Goal: Information Seeking & Learning: Check status

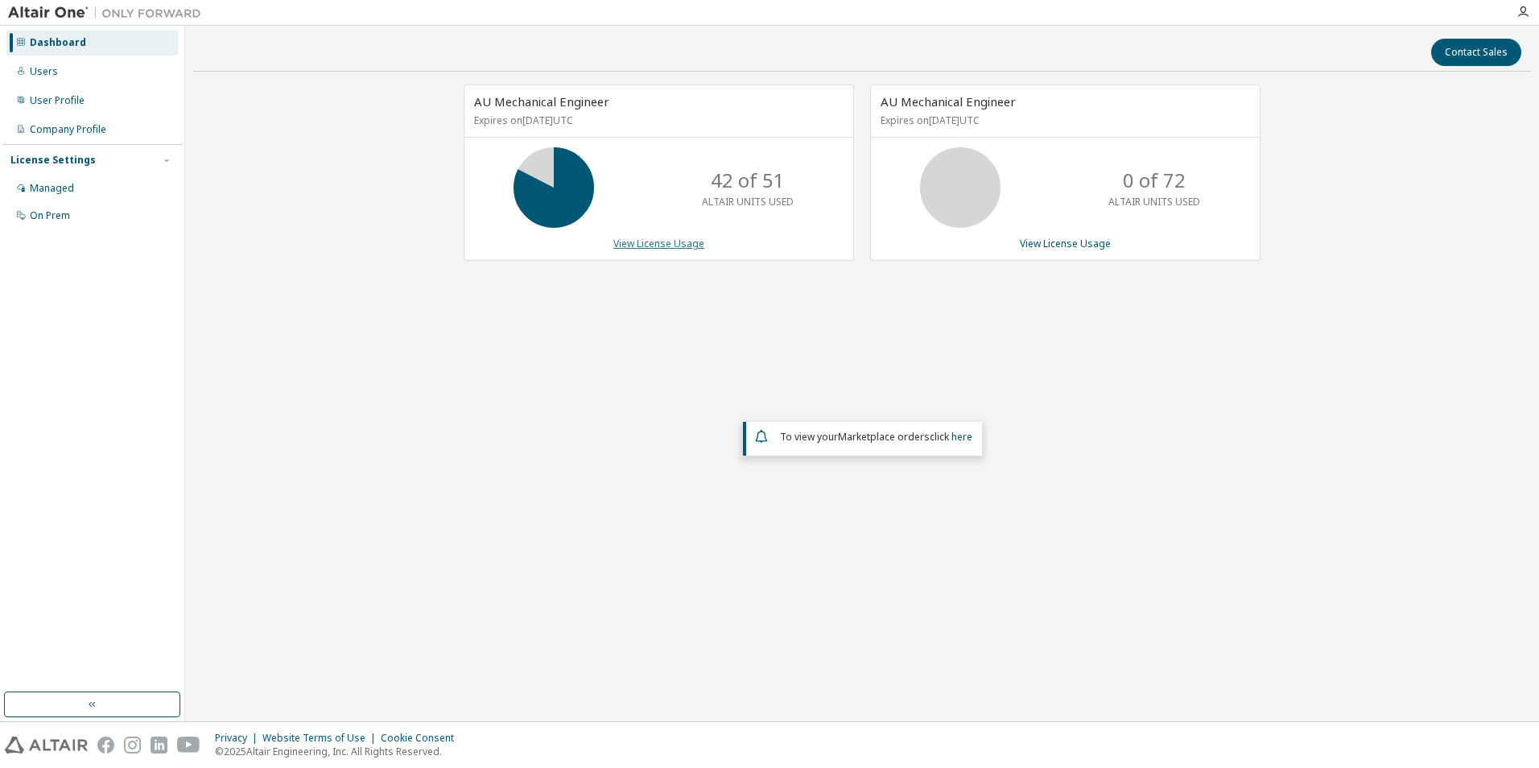
click at [658, 245] on link "View License Usage" at bounding box center [658, 244] width 91 height 14
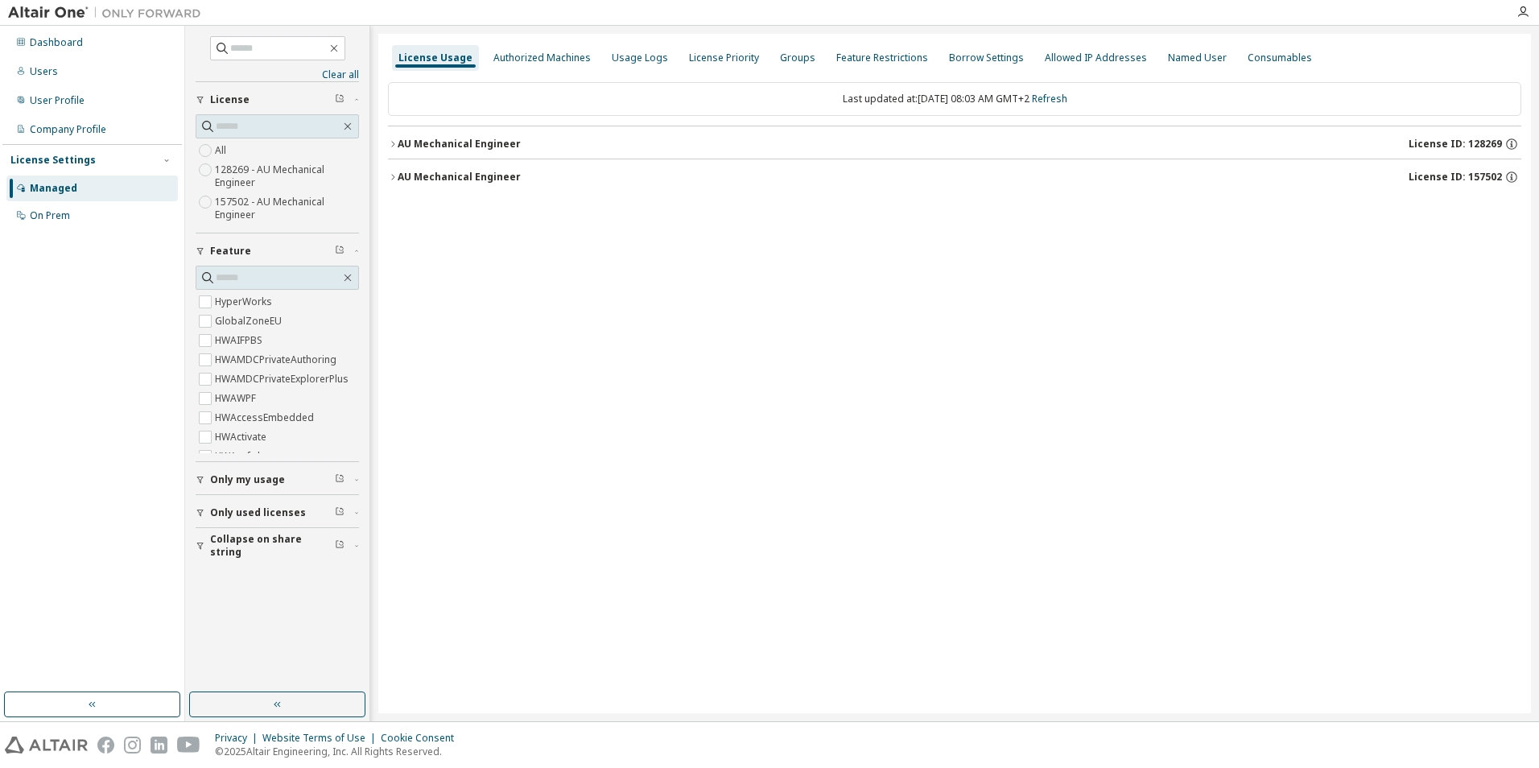
click at [389, 139] on icon "button" at bounding box center [393, 144] width 10 height 10
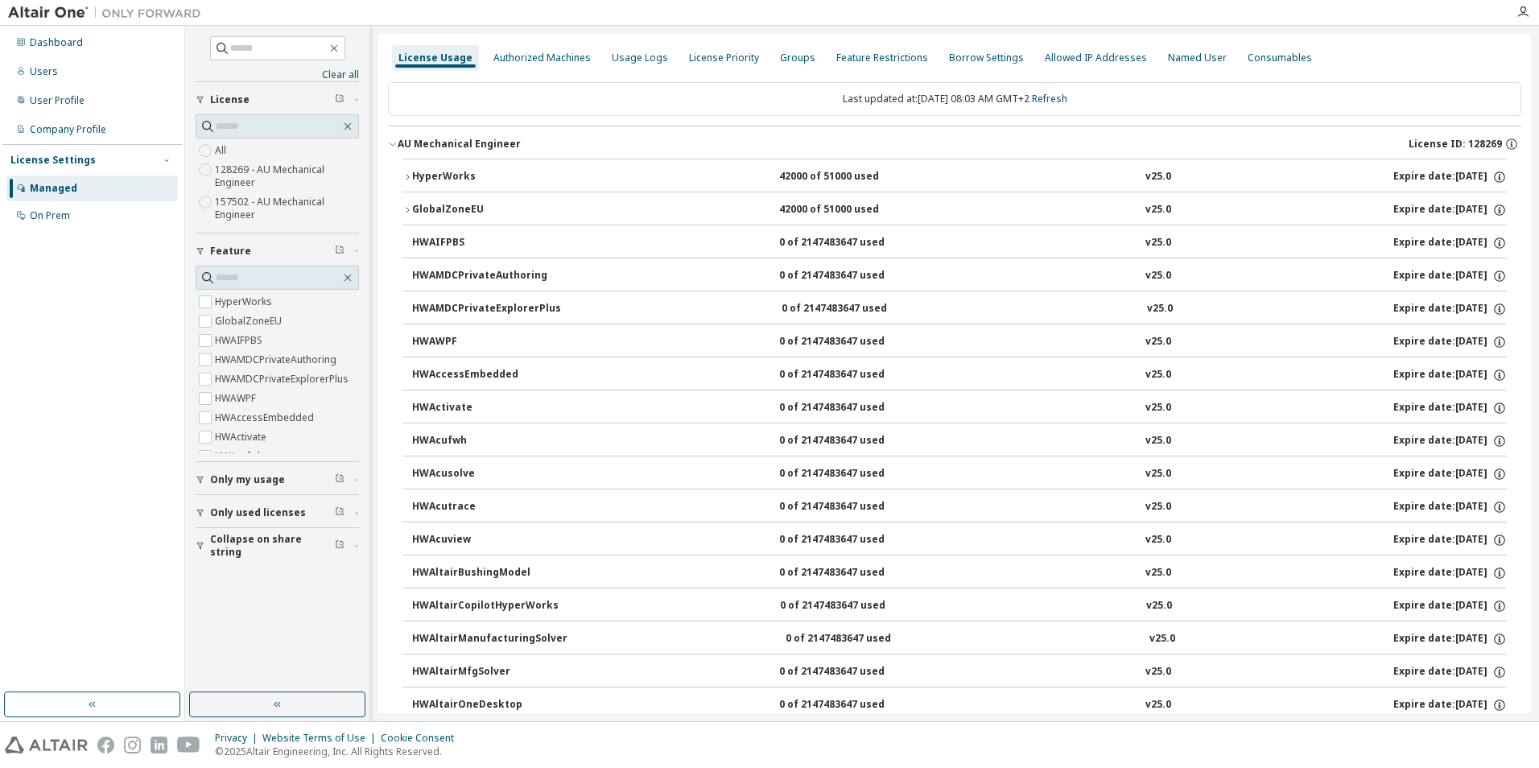
click at [389, 139] on icon "button" at bounding box center [393, 144] width 10 height 10
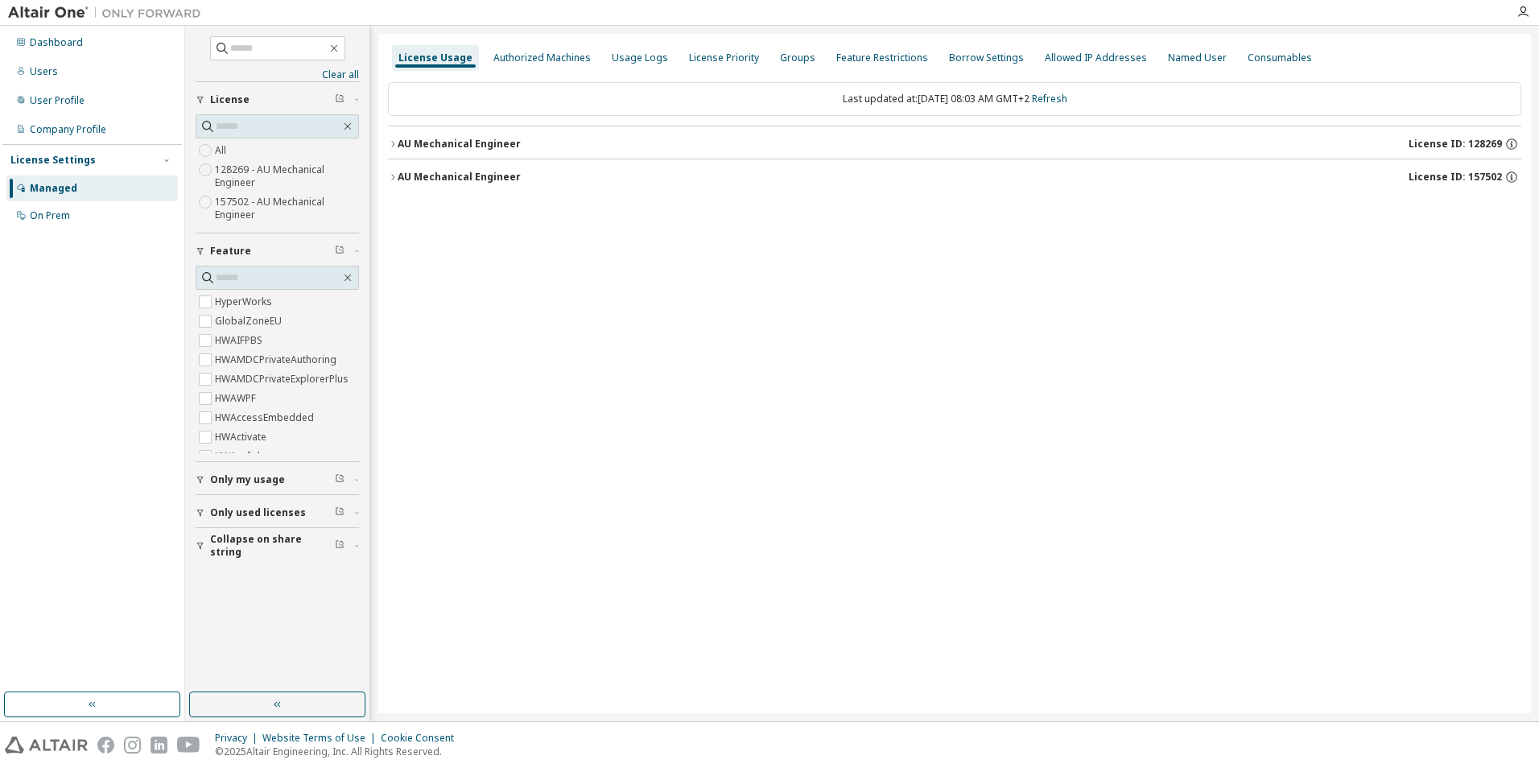
click at [289, 202] on label "157502 - AU Mechanical Engineer" at bounding box center [287, 208] width 144 height 32
click at [436, 143] on div "AU Mechanical Engineer" at bounding box center [459, 144] width 123 height 13
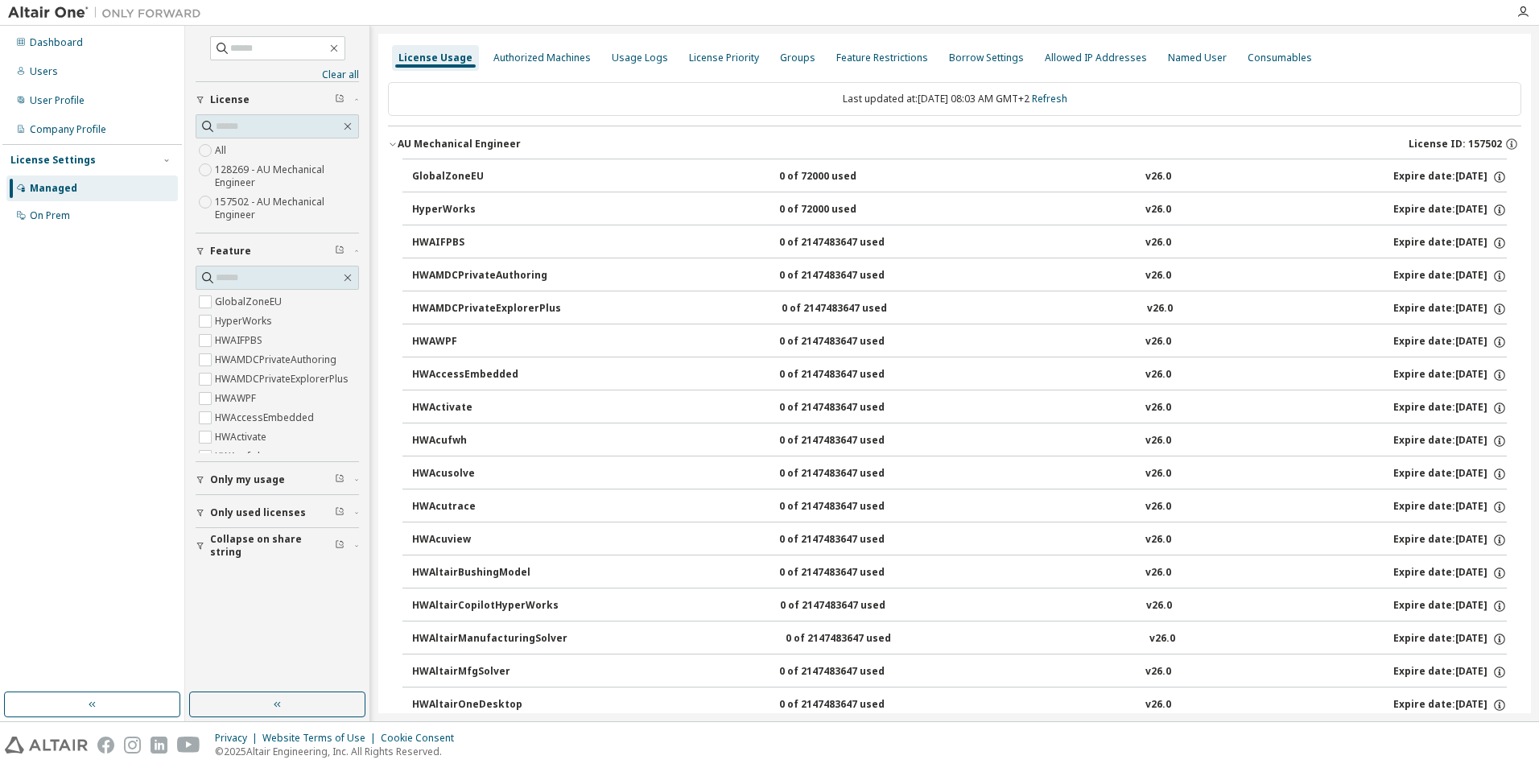
click at [436, 143] on div "AU Mechanical Engineer" at bounding box center [459, 144] width 123 height 13
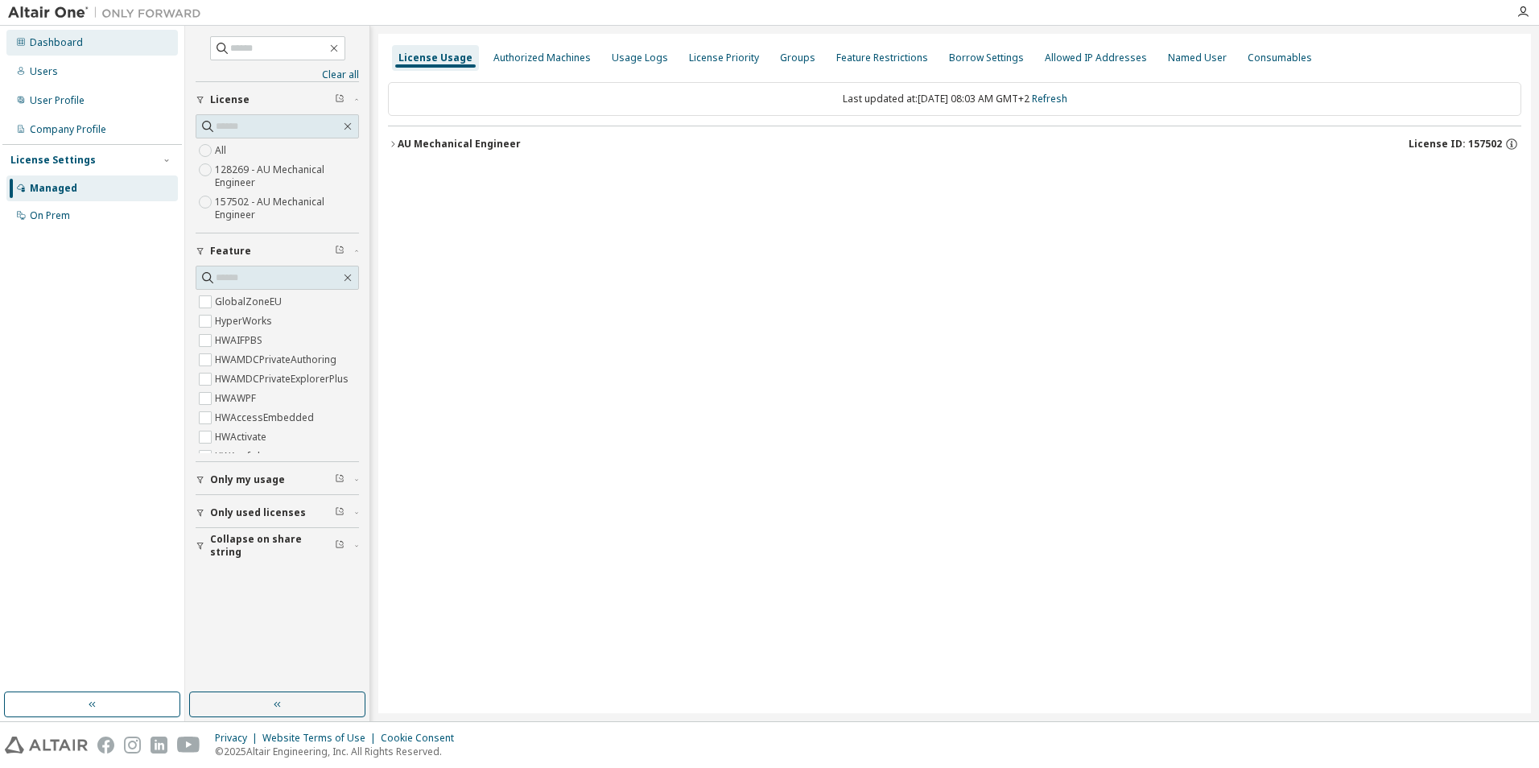
click at [102, 45] on div "Dashboard" at bounding box center [91, 43] width 171 height 26
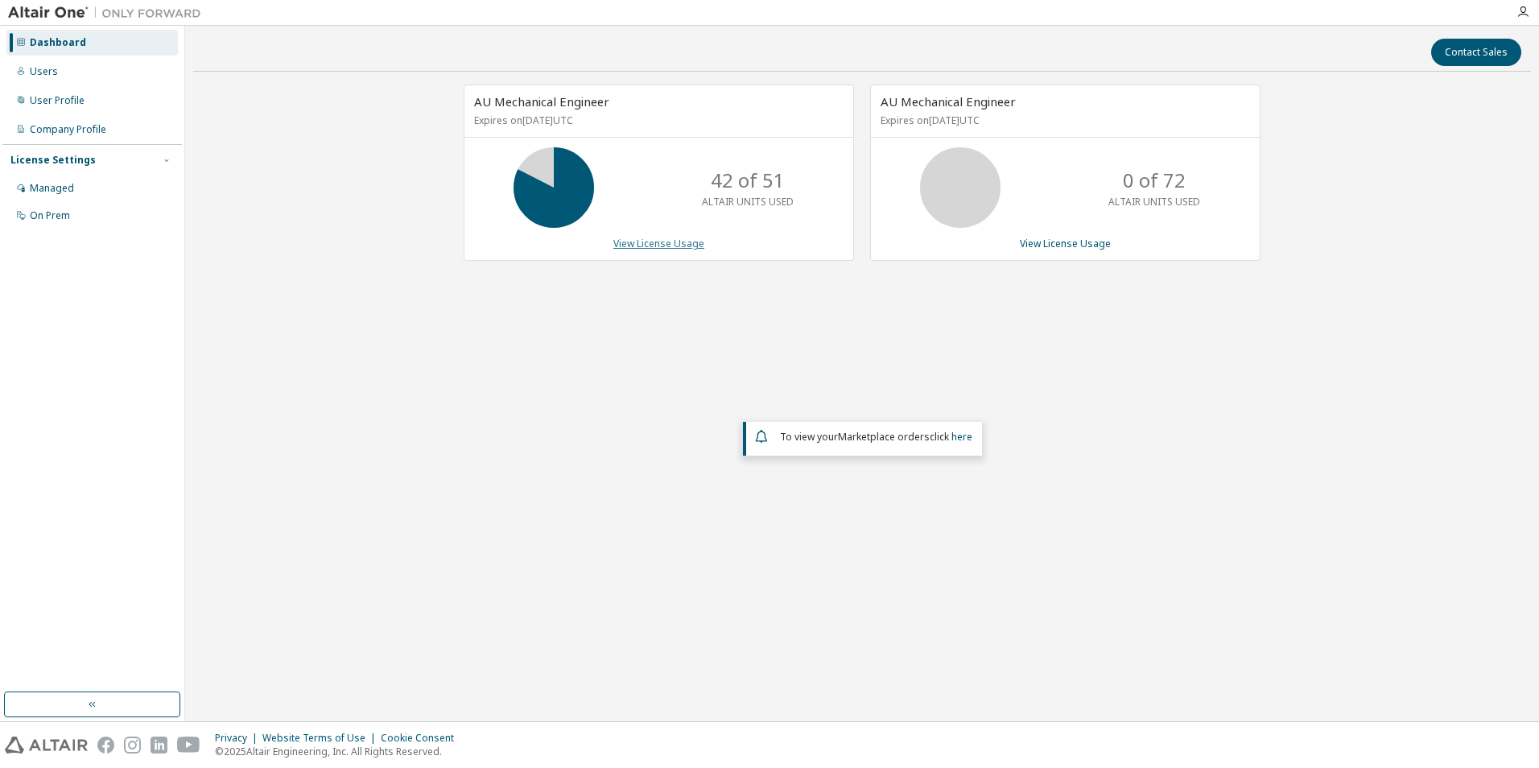
click at [654, 246] on link "View License Usage" at bounding box center [658, 244] width 91 height 14
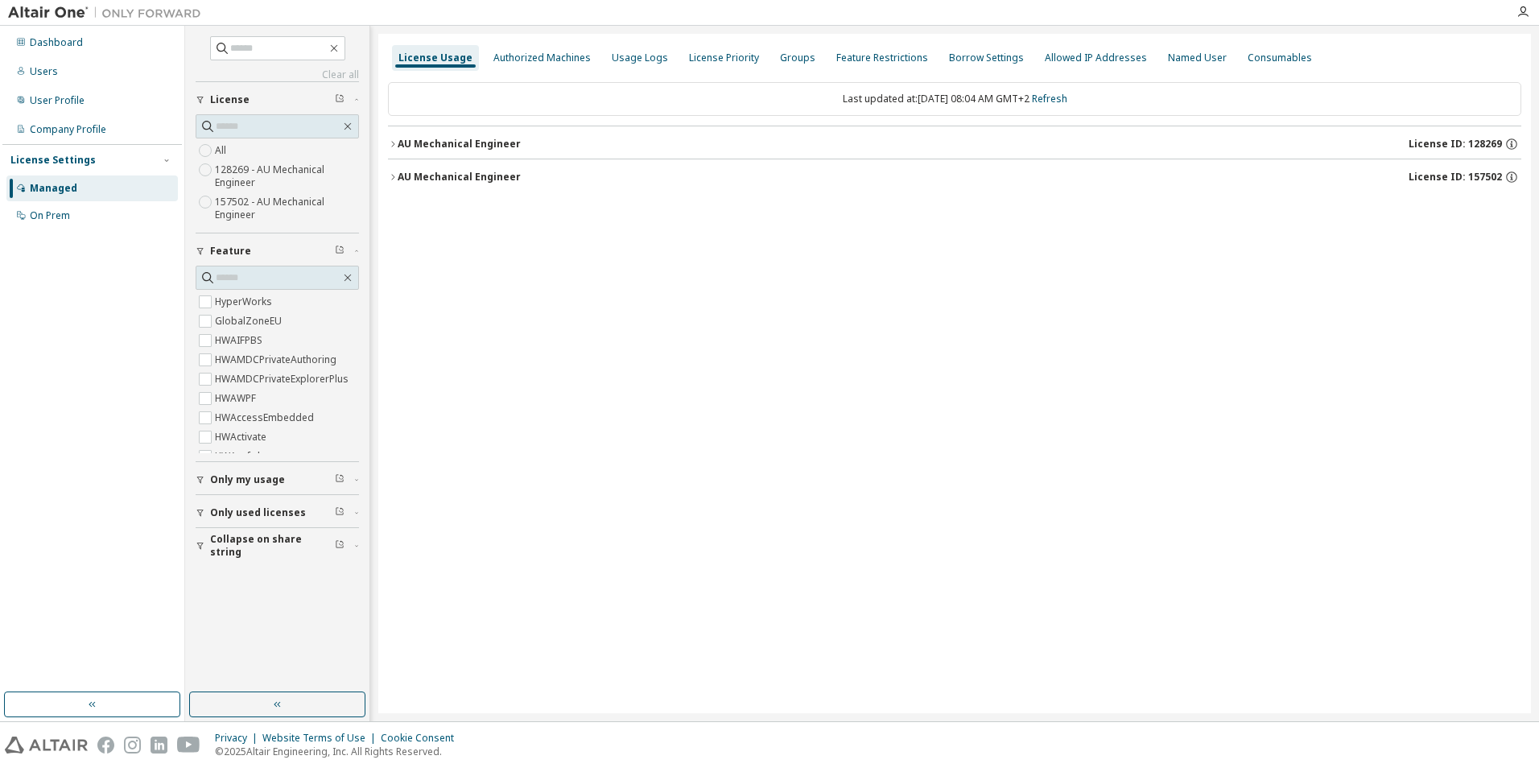
click at [458, 140] on div "AU Mechanical Engineer" at bounding box center [459, 144] width 123 height 13
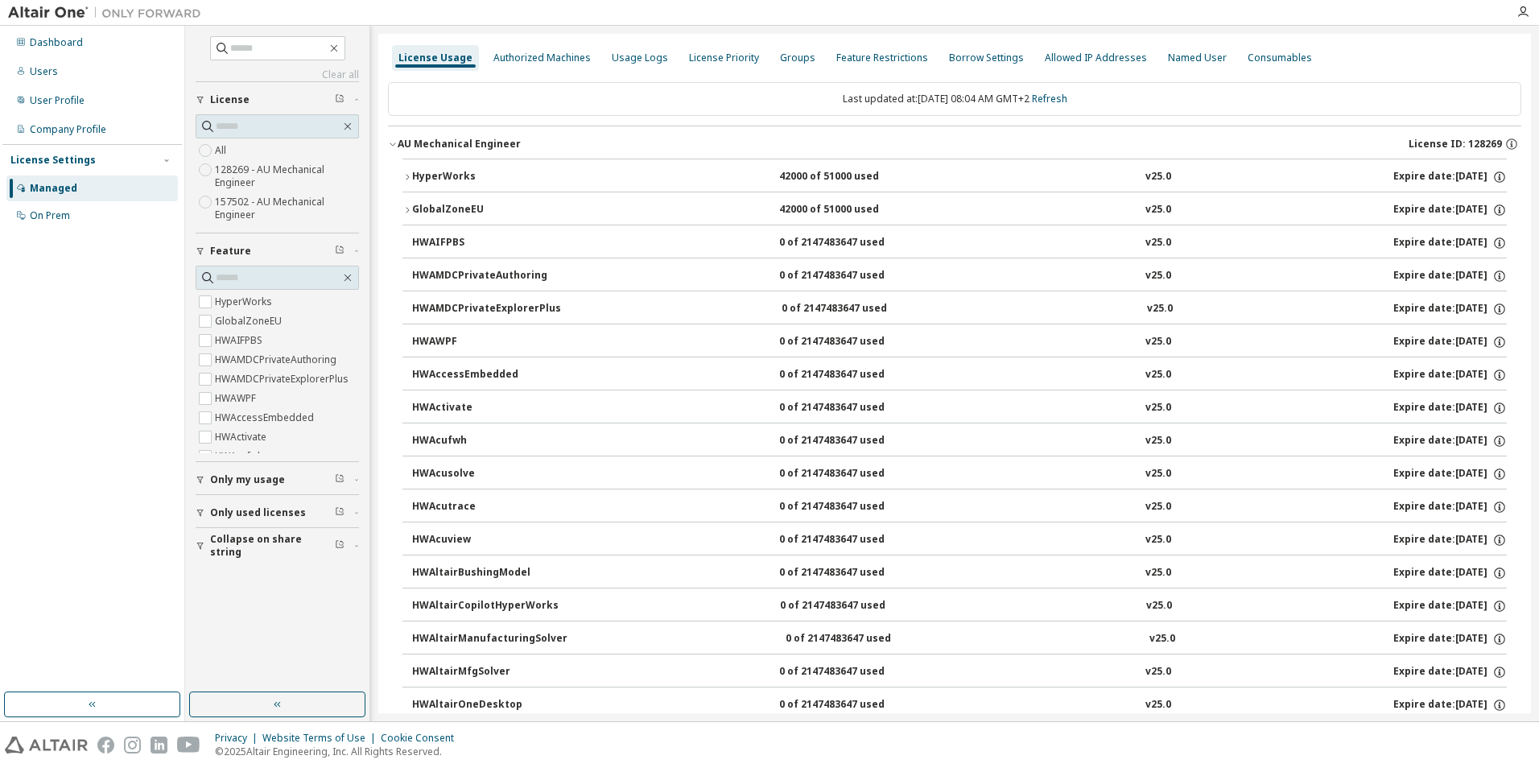
click at [451, 175] on div "HyperWorks" at bounding box center [484, 177] width 145 height 14
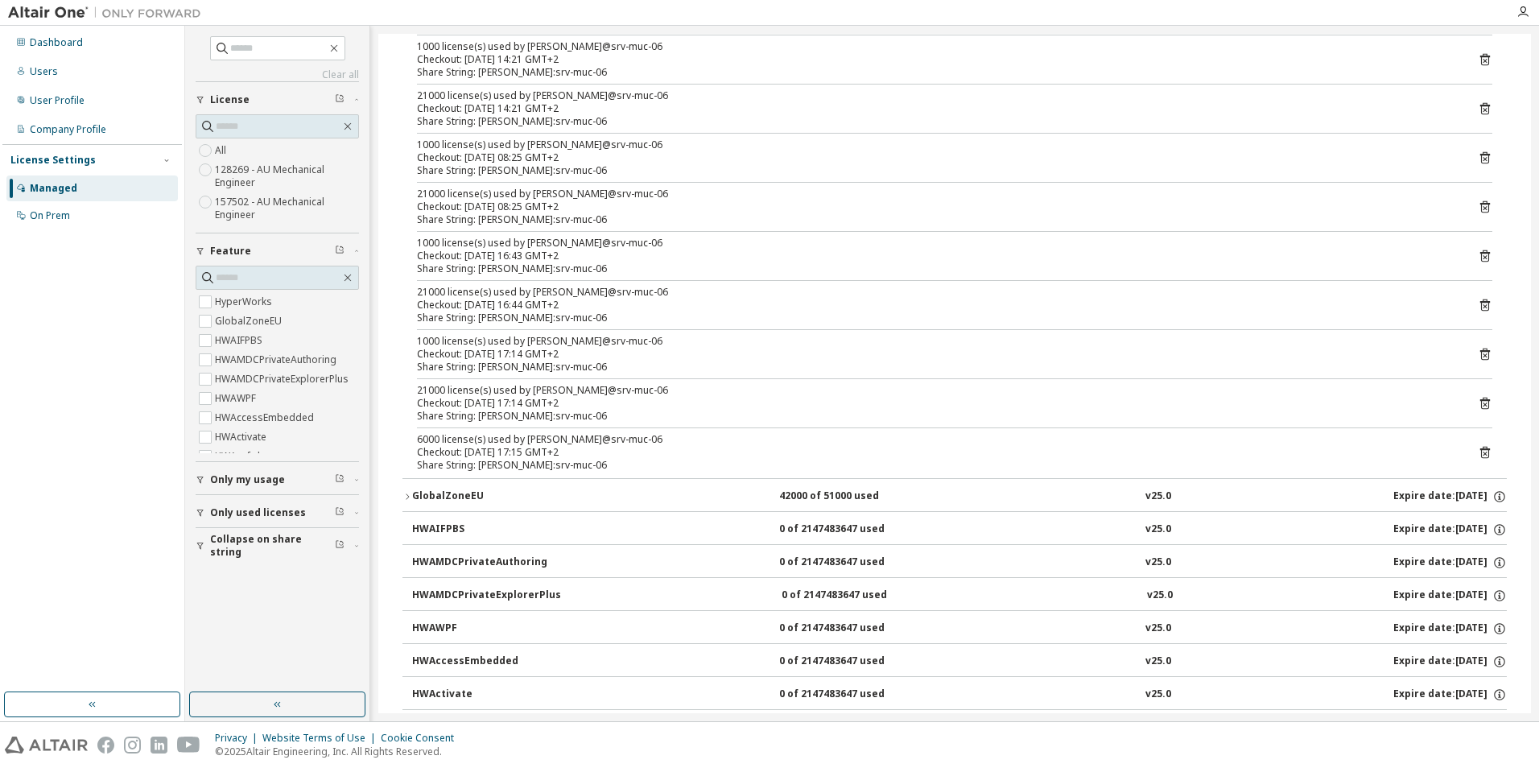
scroll to position [966, 0]
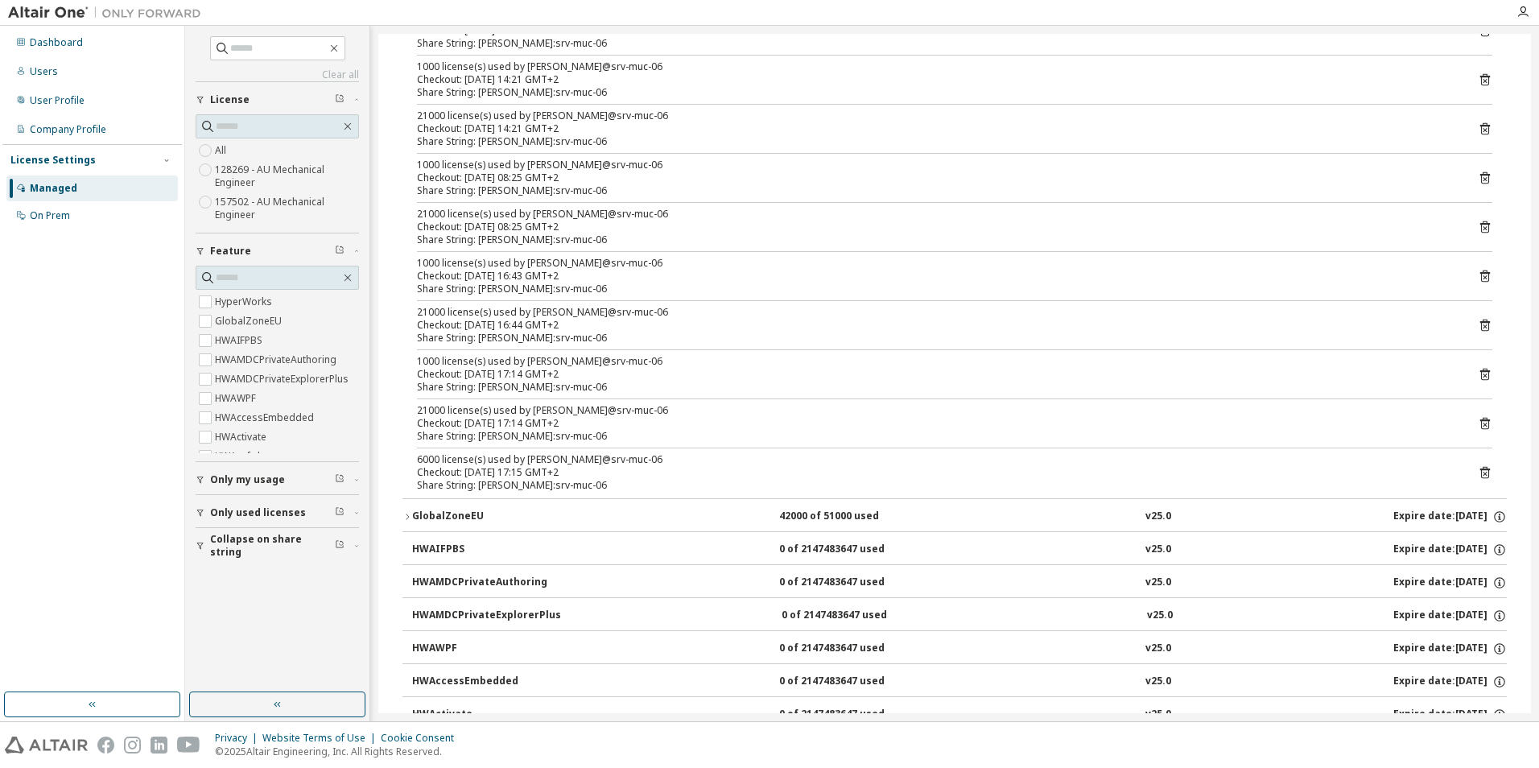
click at [433, 514] on div "GlobalZoneEU" at bounding box center [484, 517] width 145 height 14
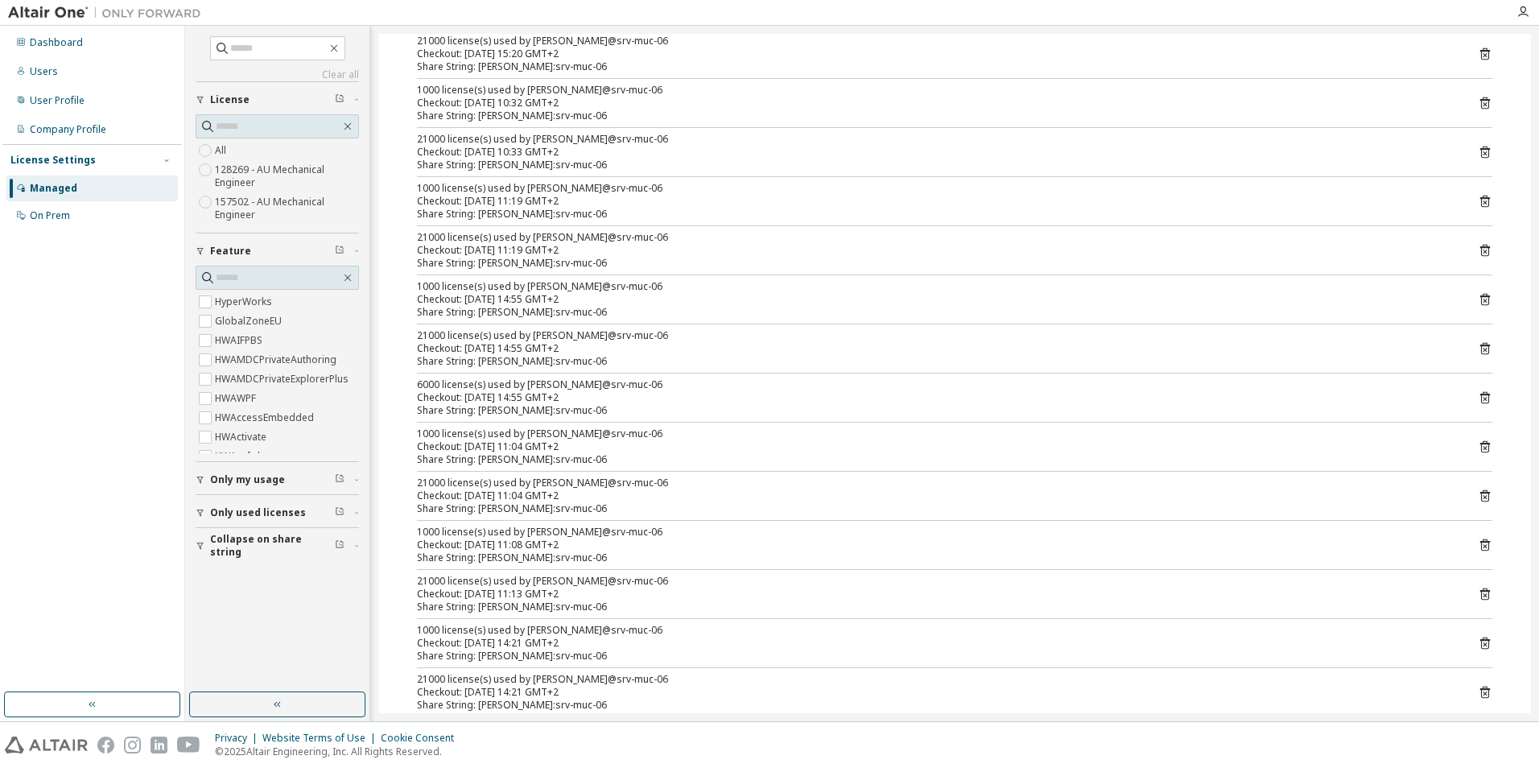
scroll to position [0, 0]
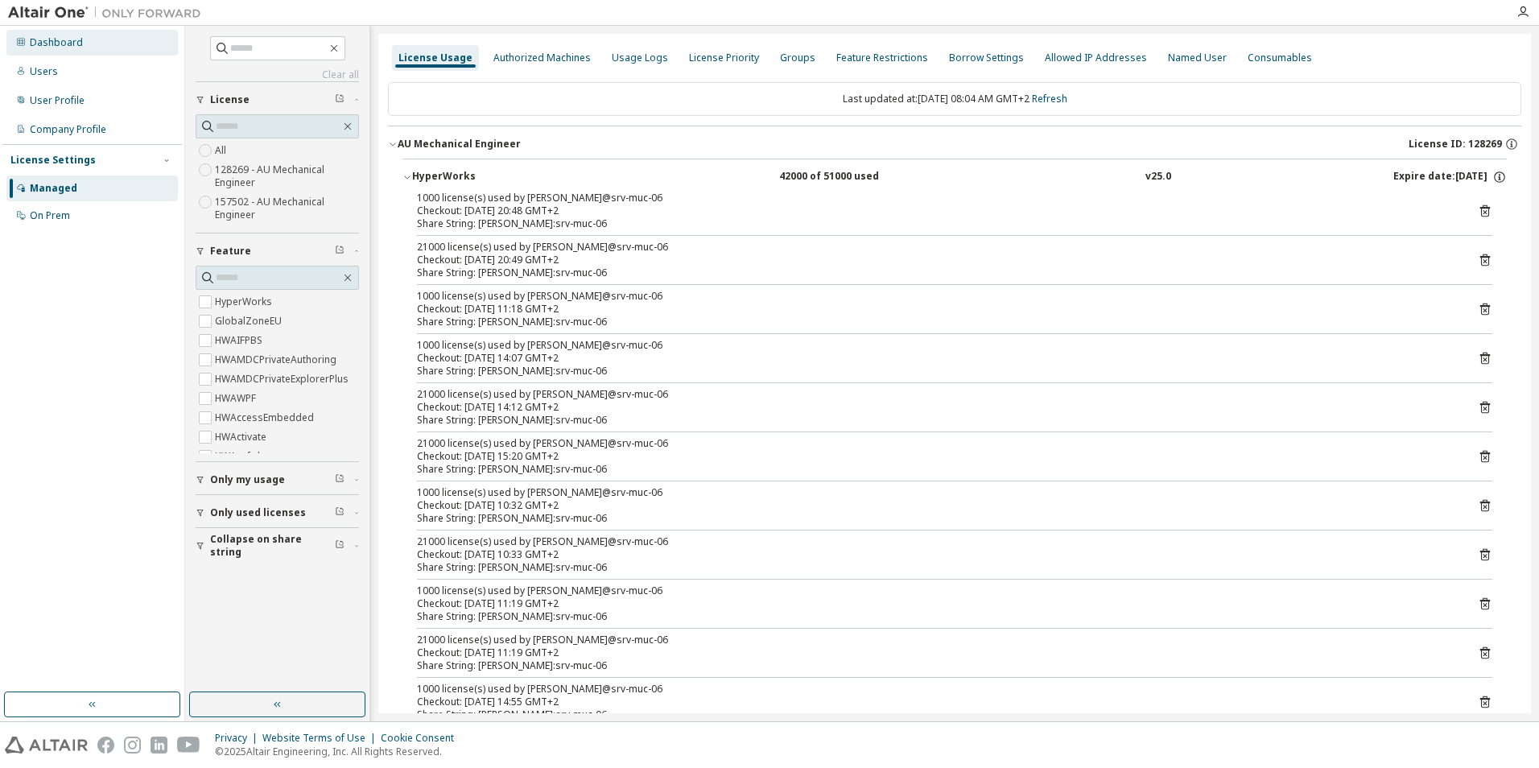
click at [59, 44] on div "Dashboard" at bounding box center [56, 42] width 53 height 13
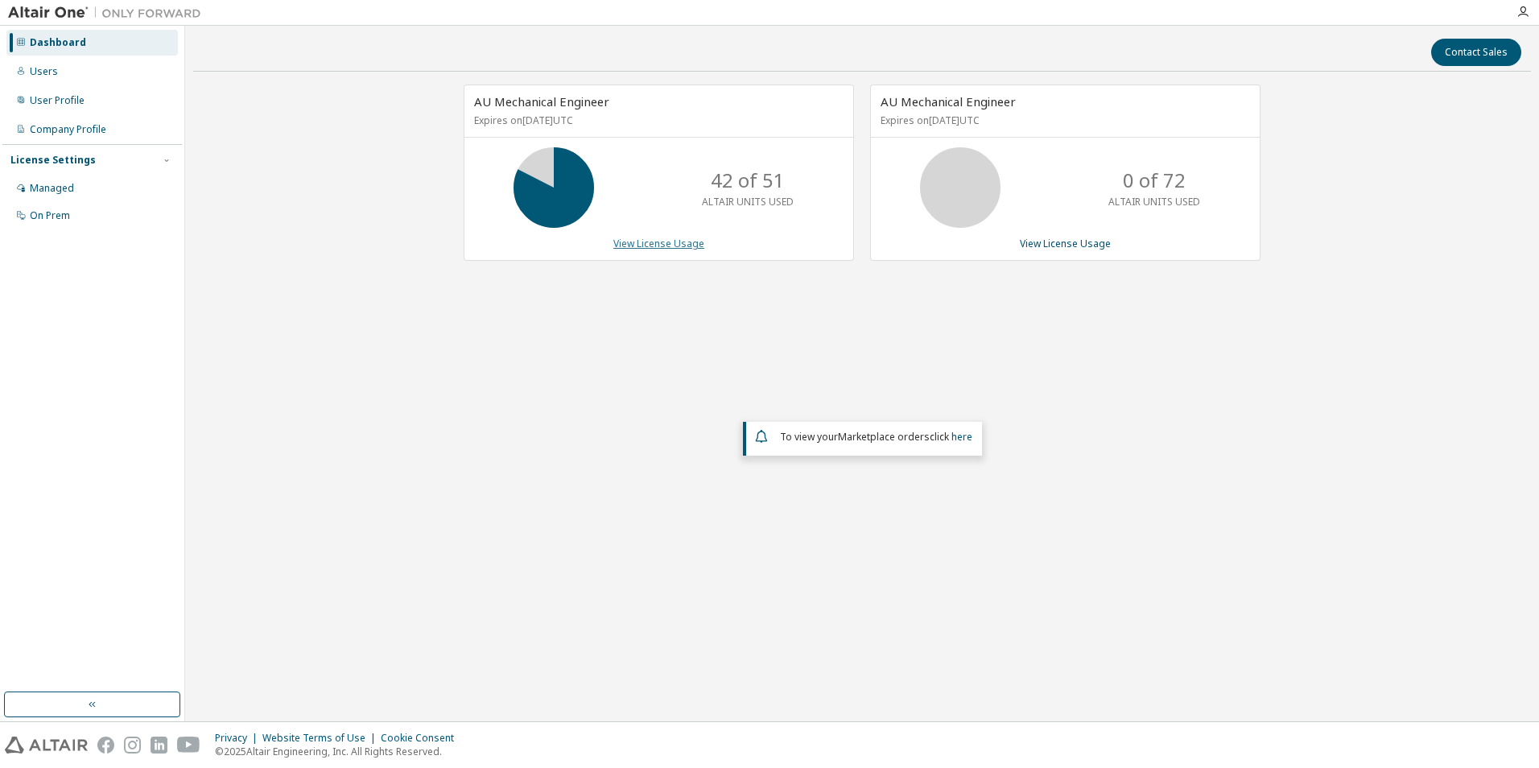
click at [641, 241] on link "View License Usage" at bounding box center [658, 244] width 91 height 14
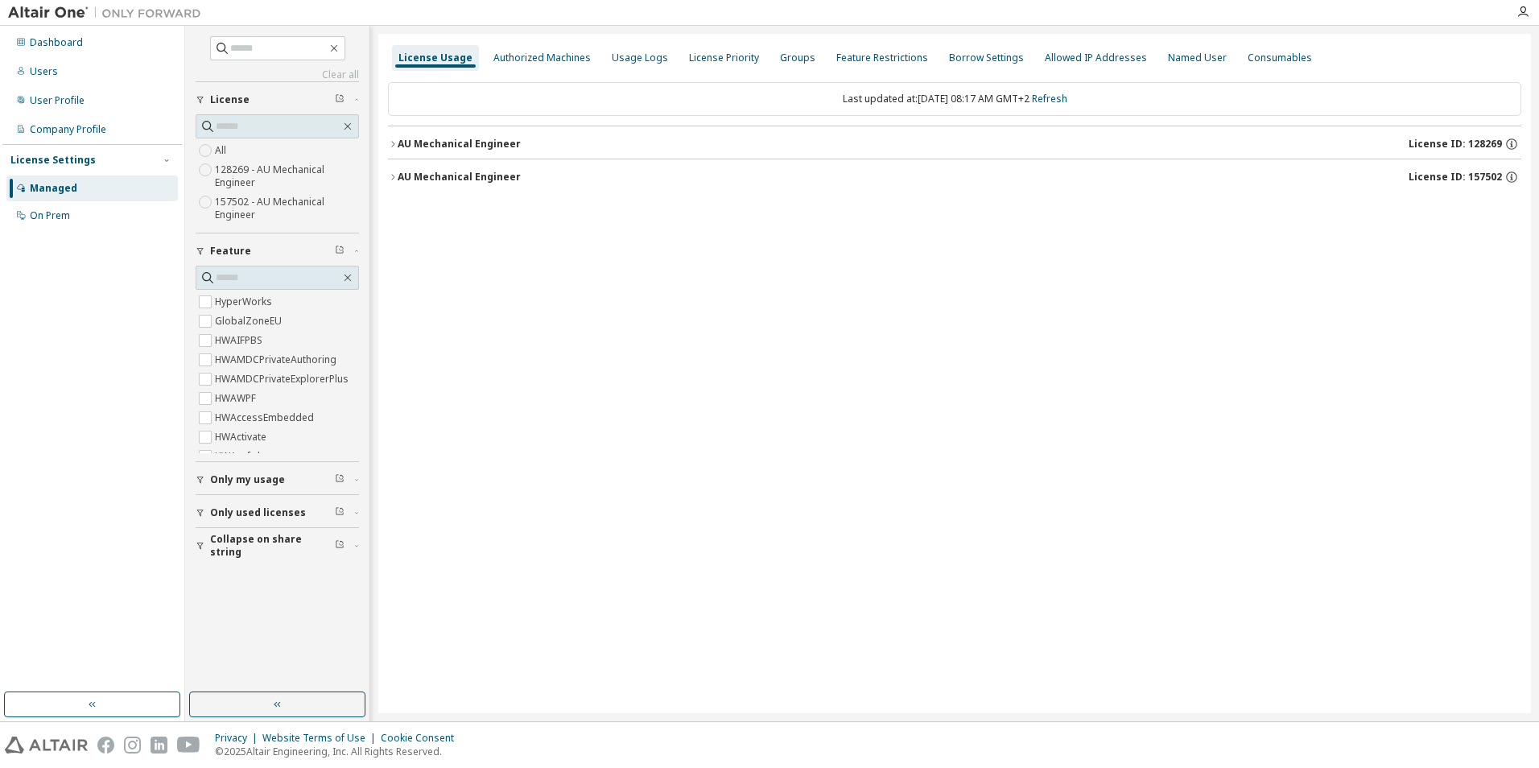
click at [424, 145] on div "AU Mechanical Engineer" at bounding box center [459, 144] width 123 height 13
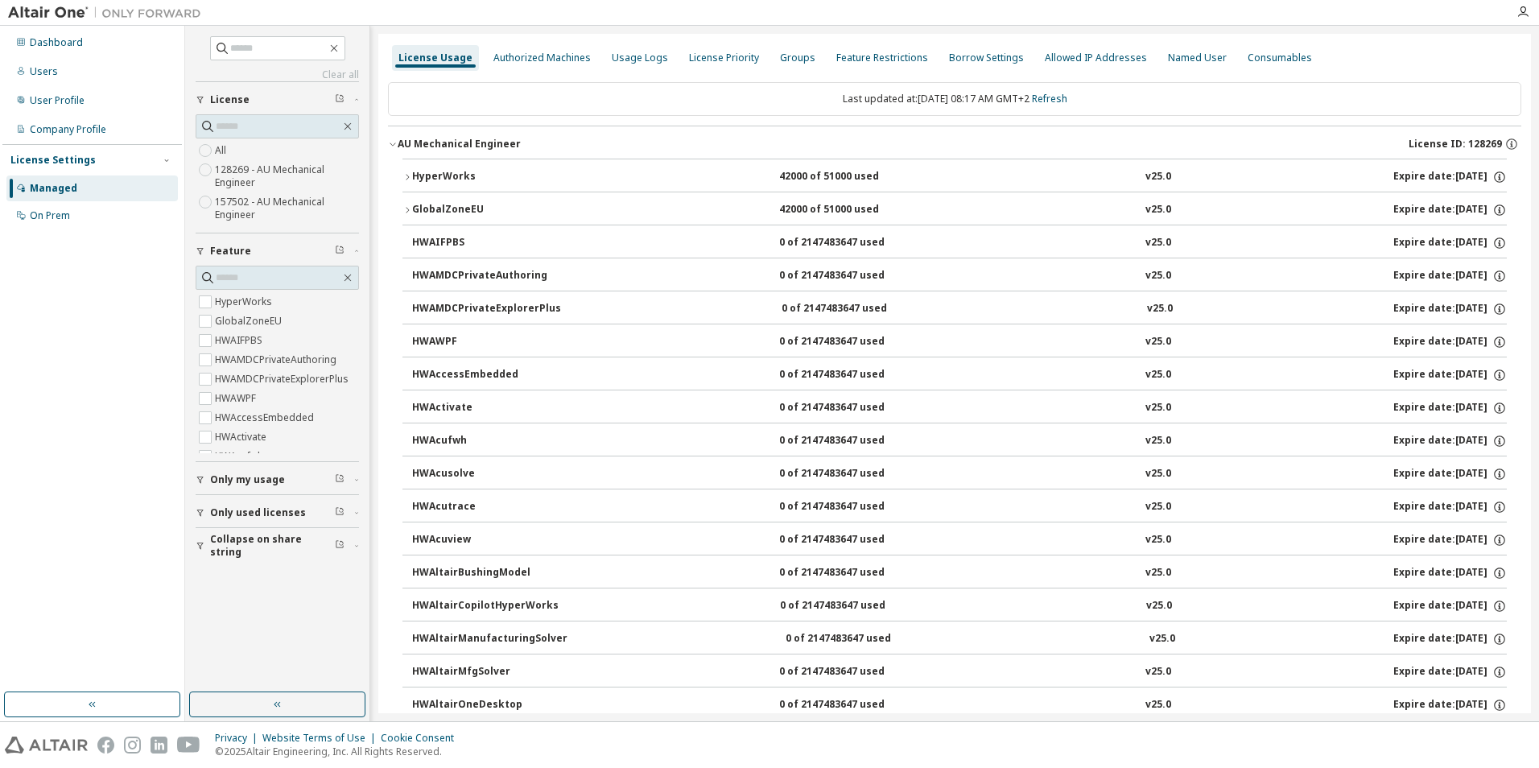
click at [434, 171] on div "HyperWorks" at bounding box center [484, 177] width 145 height 14
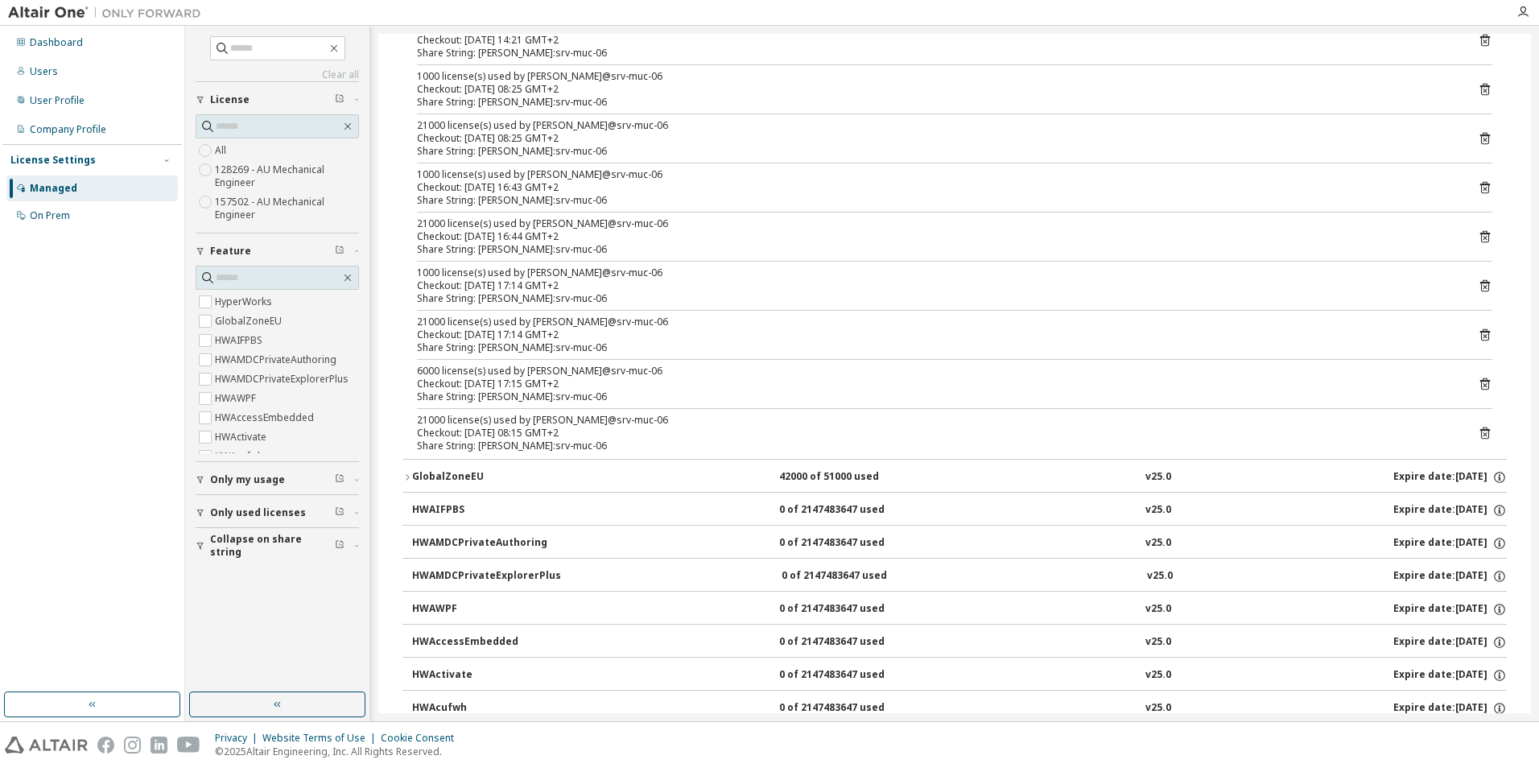
scroll to position [644, 0]
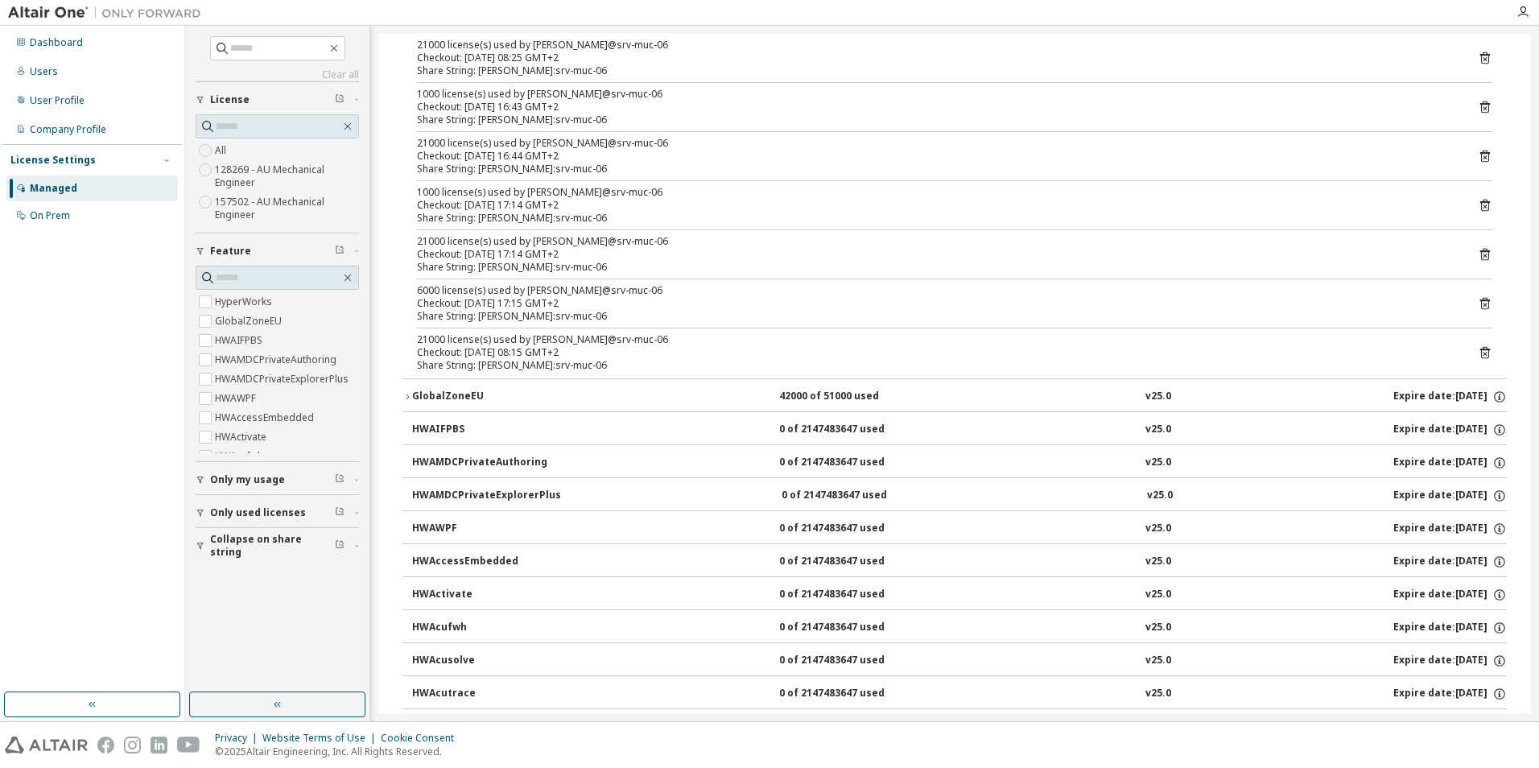
click at [468, 398] on div "GlobalZoneEU" at bounding box center [484, 397] width 145 height 14
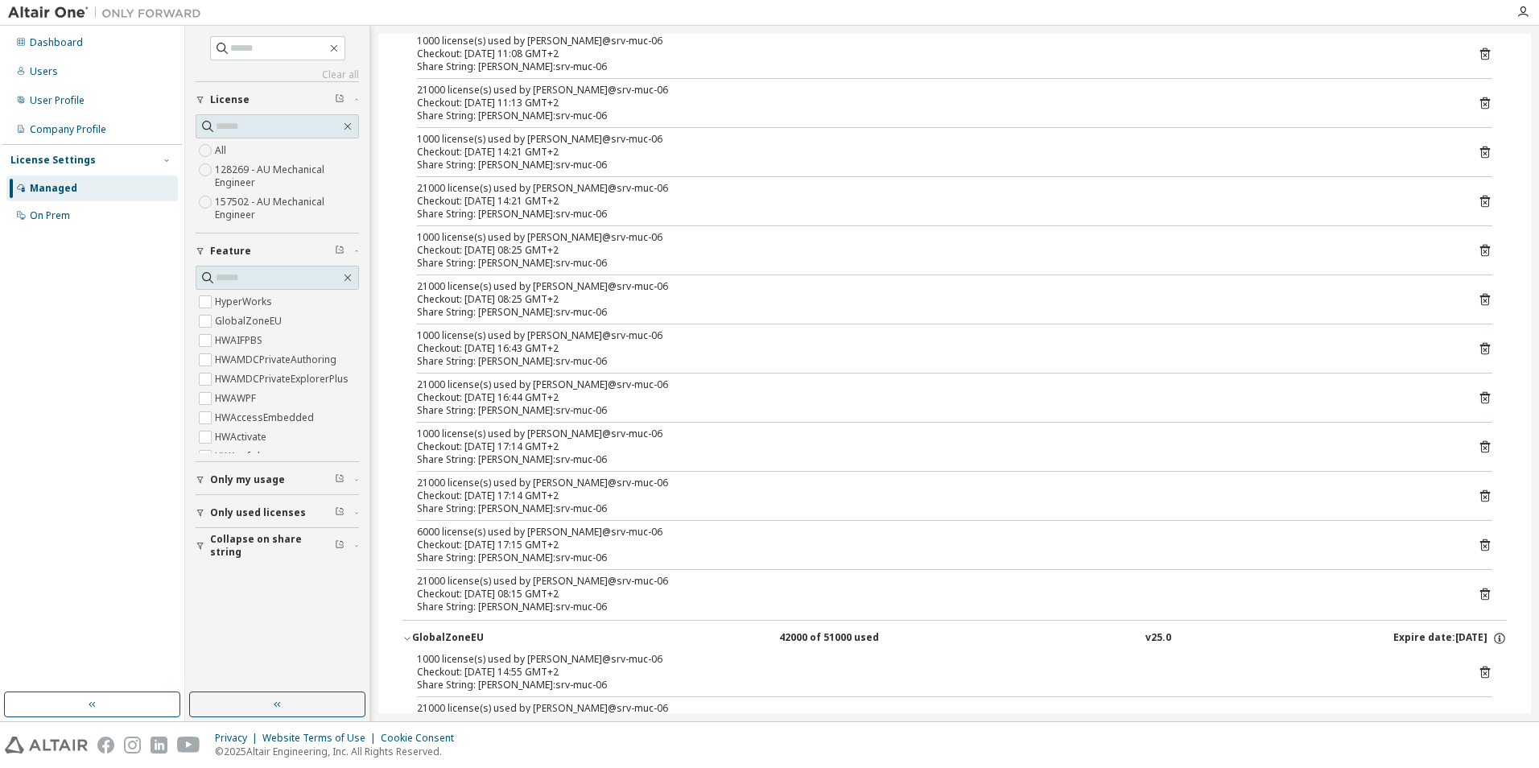
scroll to position [0, 0]
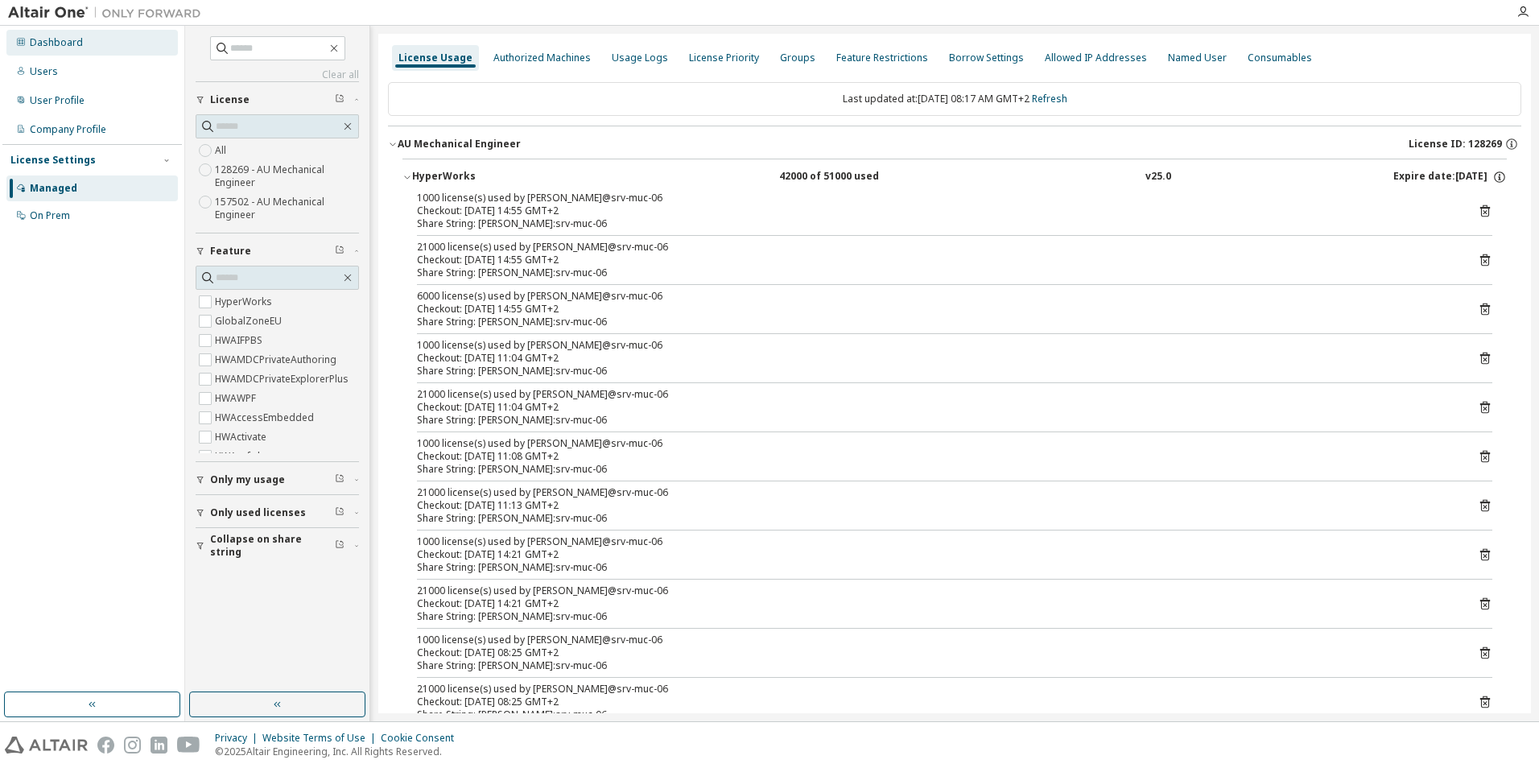
click at [51, 41] on div "Dashboard" at bounding box center [56, 42] width 53 height 13
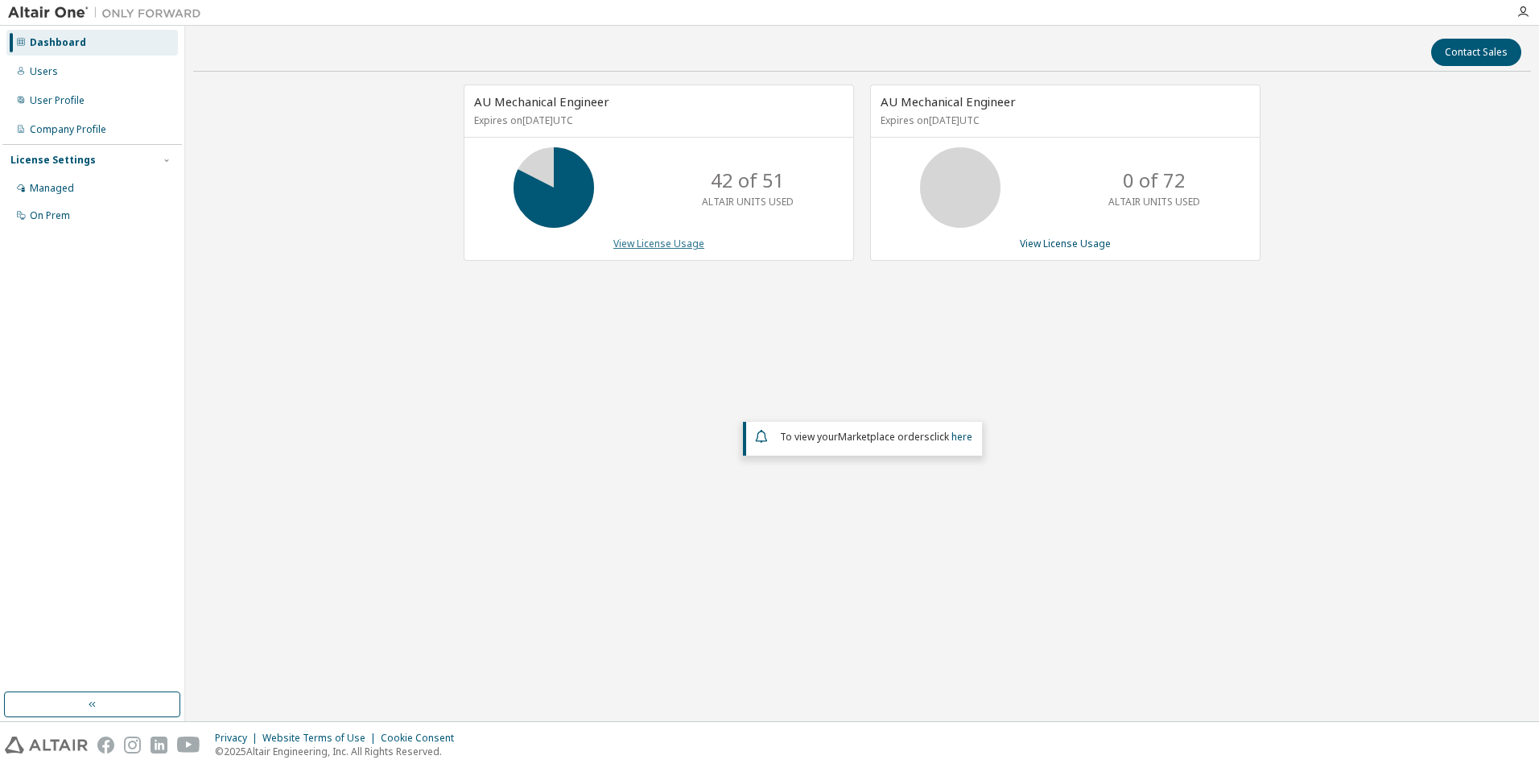
click at [666, 246] on link "View License Usage" at bounding box center [658, 244] width 91 height 14
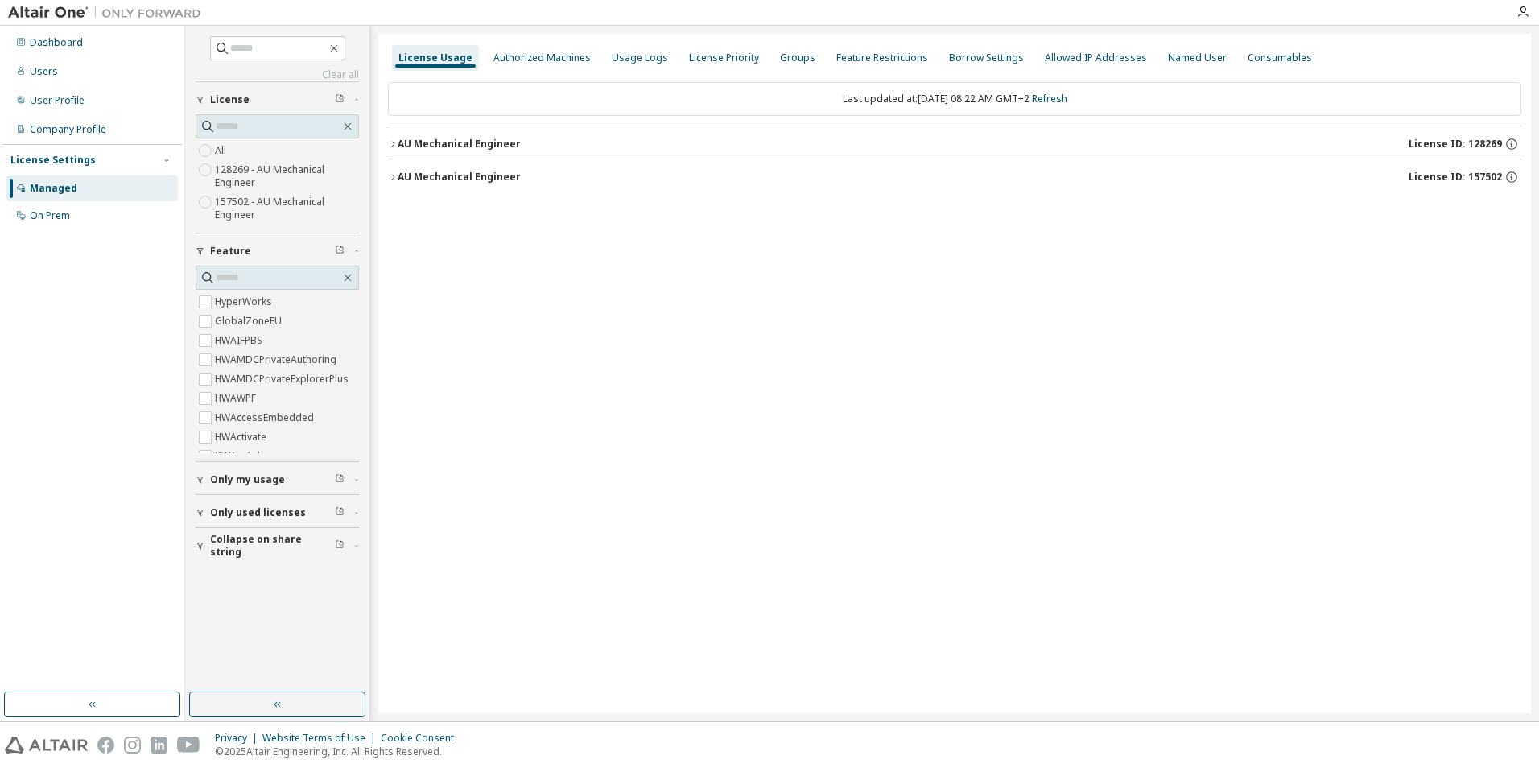
click at [420, 147] on div "AU Mechanical Engineer" at bounding box center [459, 144] width 123 height 13
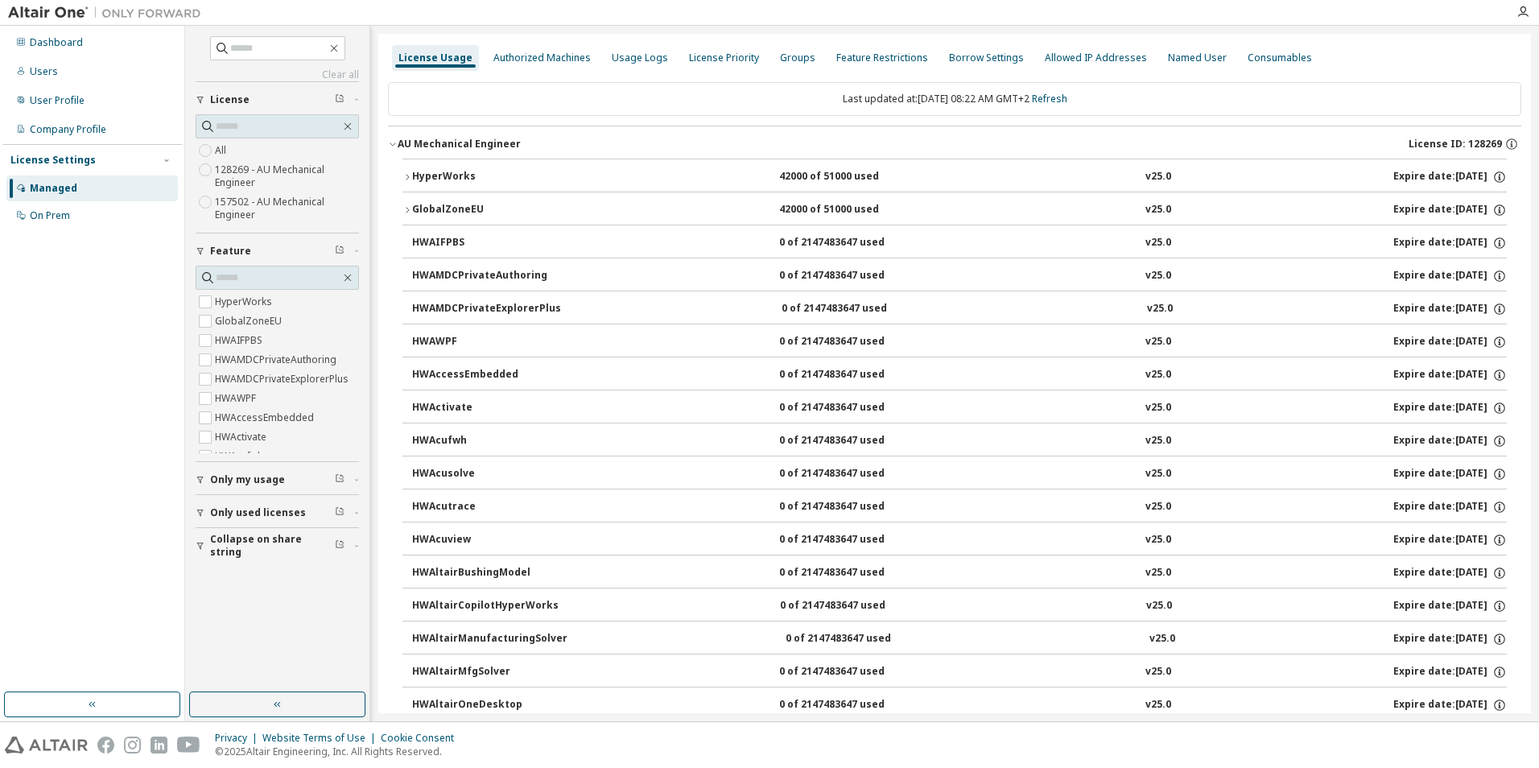
click at [430, 175] on div "HyperWorks" at bounding box center [484, 177] width 145 height 14
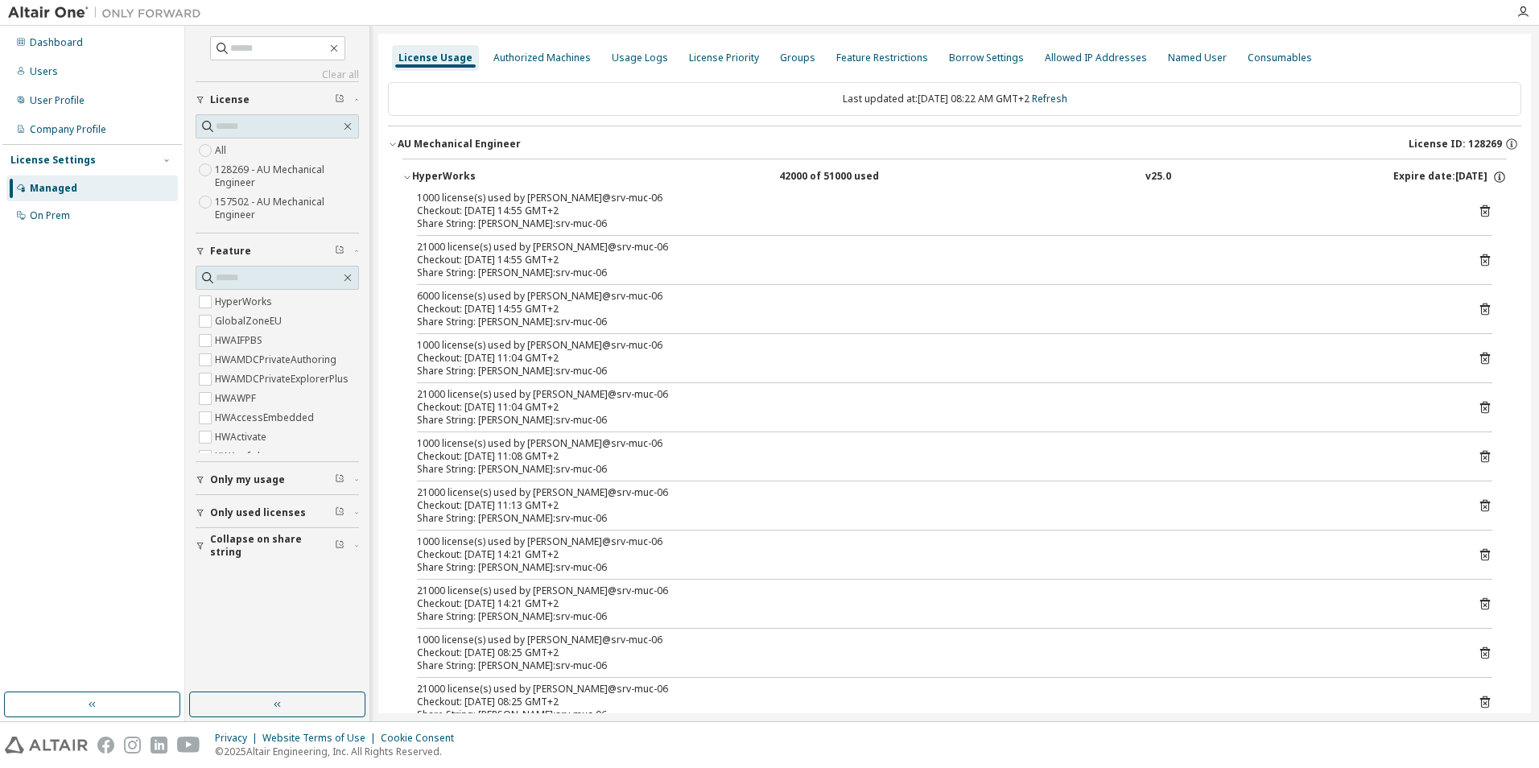
click at [430, 175] on div "HyperWorks" at bounding box center [484, 177] width 145 height 14
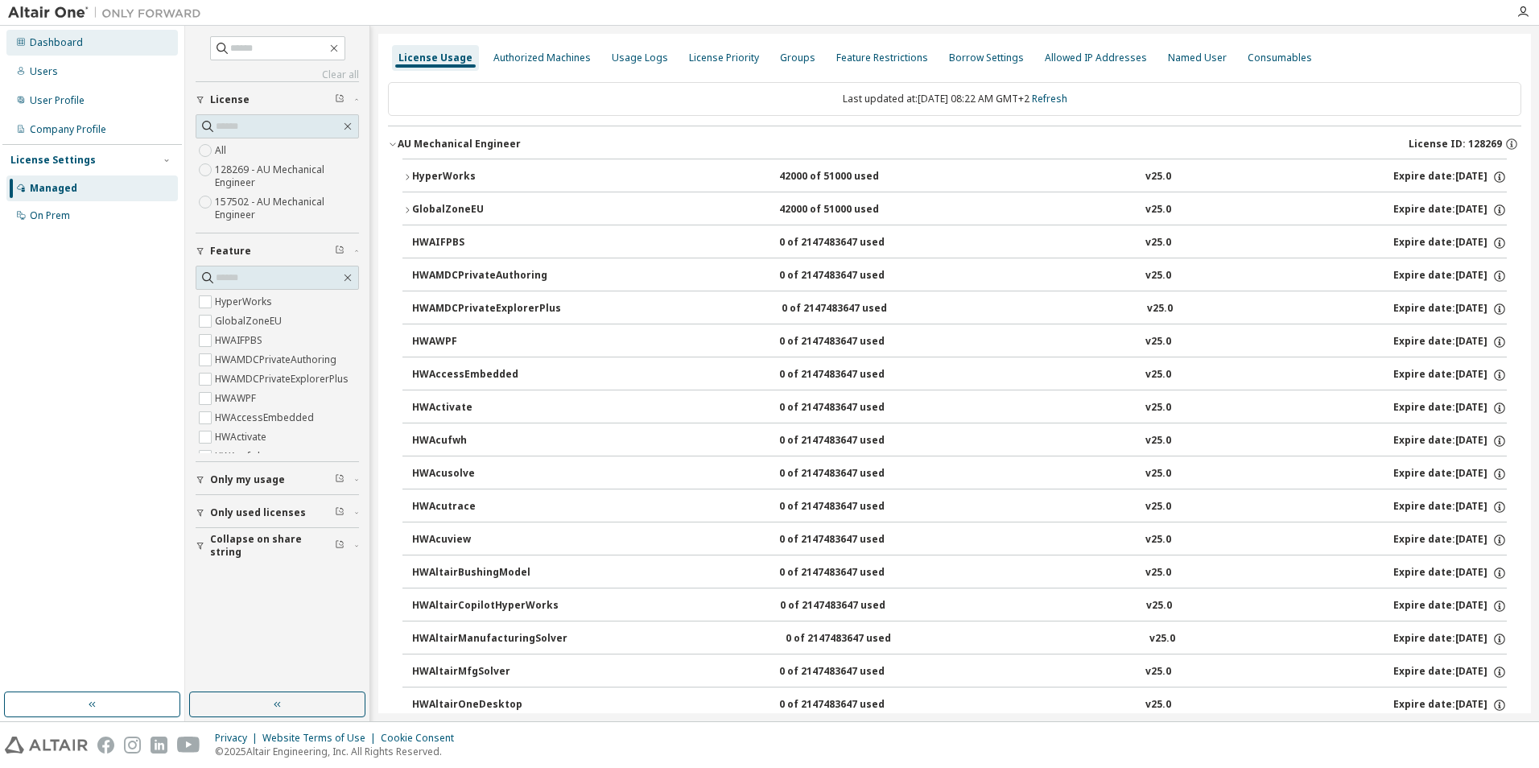
click at [78, 43] on div "Dashboard" at bounding box center [56, 42] width 53 height 13
